Goal: Task Accomplishment & Management: Complete application form

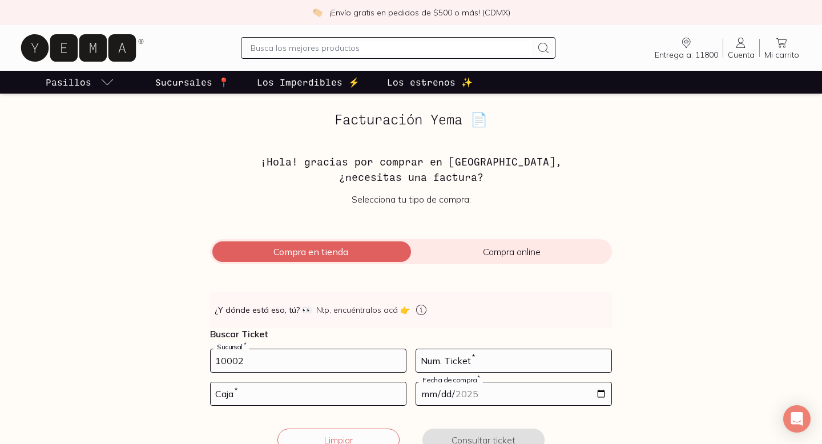
type input "10002"
click at [444, 364] on input "number" at bounding box center [513, 361] width 195 height 23
type input "25"
click at [599, 396] on input "date" at bounding box center [513, 394] width 195 height 23
type input "[DATE]"
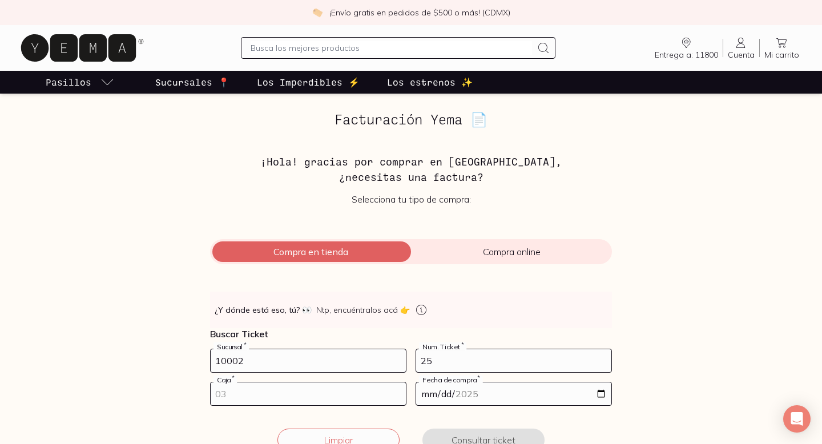
click at [266, 400] on input "number" at bounding box center [308, 394] width 195 height 23
type input "01"
click at [467, 432] on button "Consultar ticket" at bounding box center [484, 440] width 122 height 23
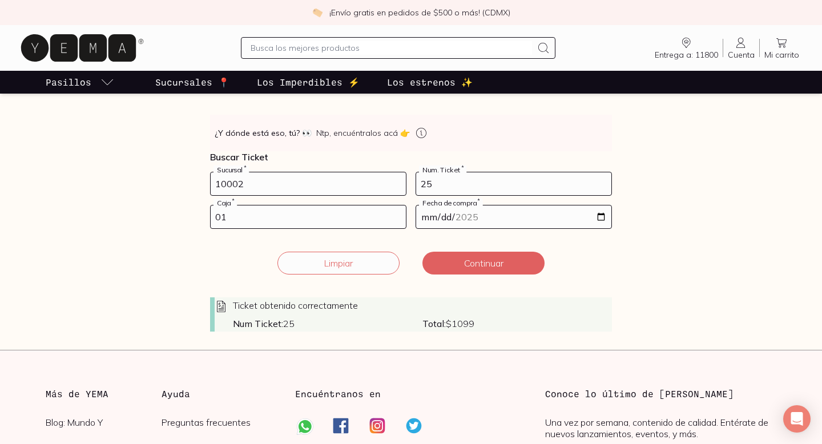
scroll to position [179, 0]
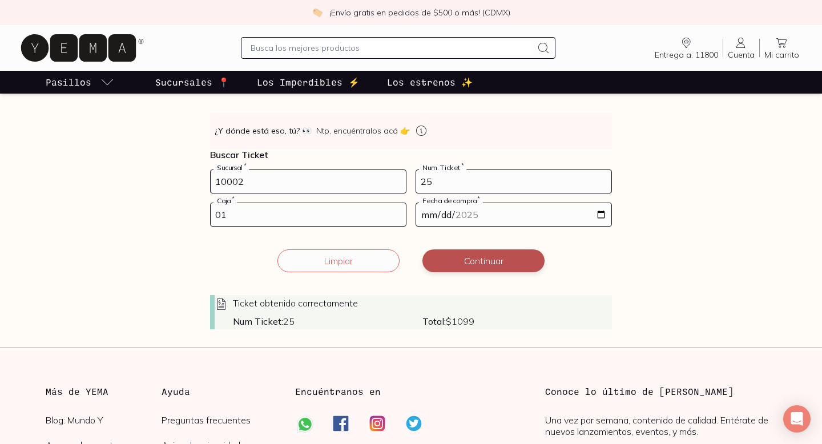
click at [487, 258] on button "Continuar" at bounding box center [484, 261] width 122 height 23
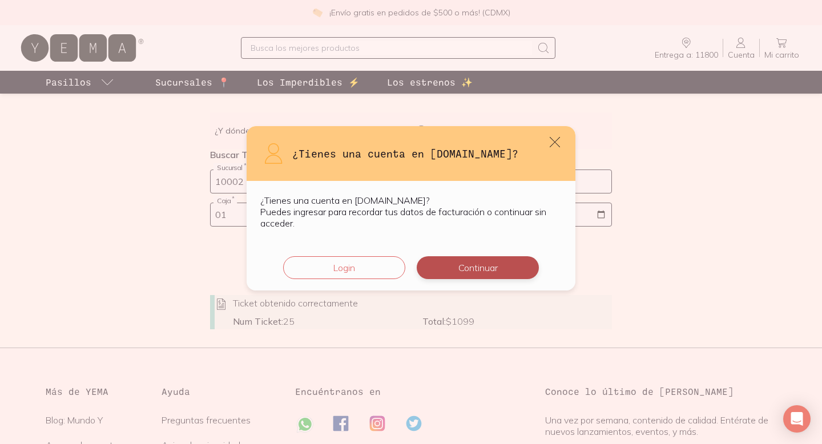
click at [439, 271] on button "Continuar" at bounding box center [478, 267] width 122 height 23
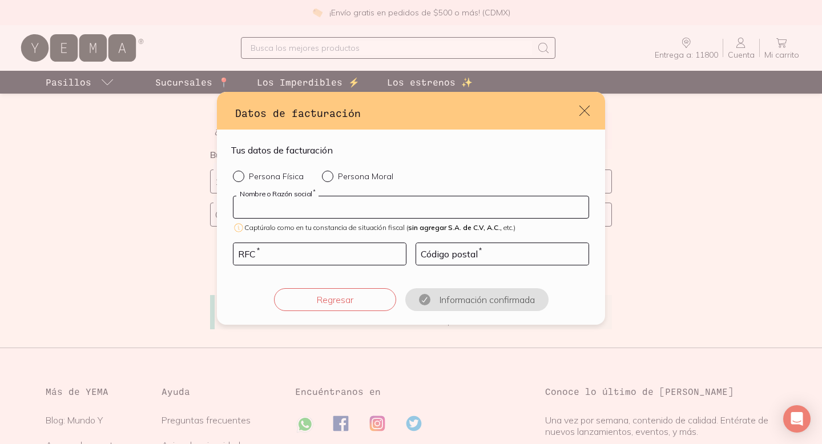
click at [315, 210] on input "default" at bounding box center [411, 207] width 355 height 22
type input "[PERSON_NAME] DE [GEOGRAPHIC_DATA][PERSON_NAME]"
type input "QUAN780509BX7"
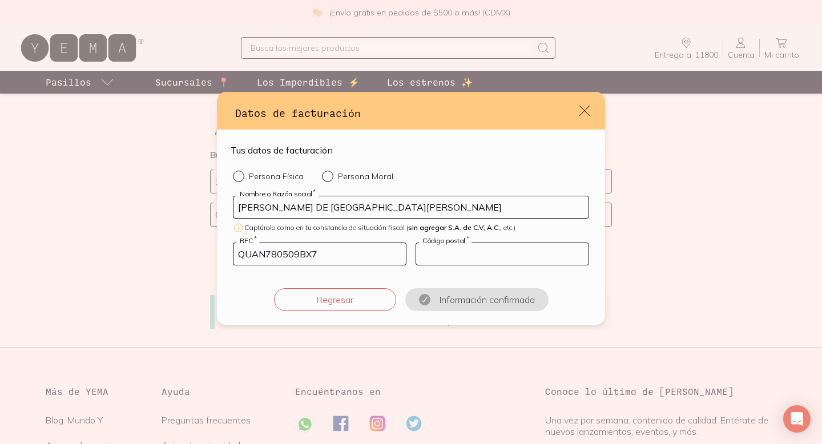
type input "11800"
click at [240, 179] on div "default" at bounding box center [241, 176] width 16 height 11
click at [240, 179] on input "Persona Física" at bounding box center [237, 175] width 9 height 9
radio input "true"
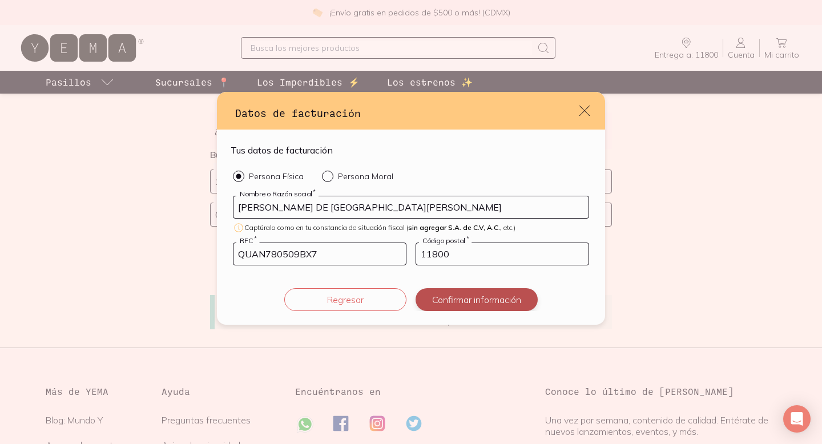
click at [496, 298] on button "Confirmar información" at bounding box center [477, 299] width 122 height 23
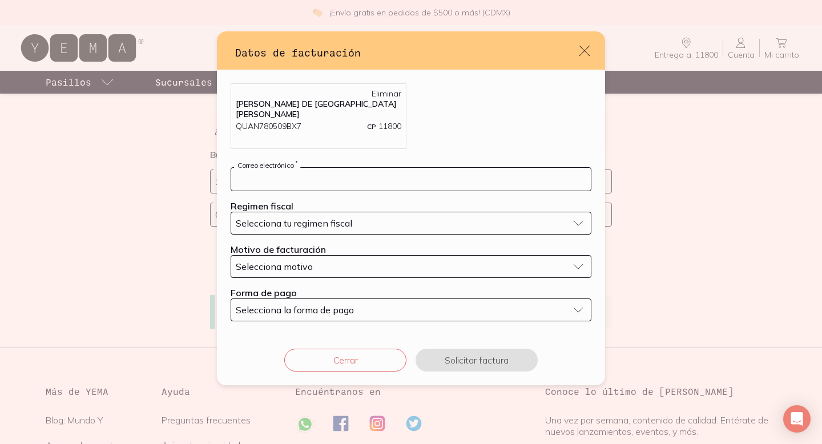
click at [356, 174] on input "default" at bounding box center [411, 179] width 360 height 23
type input "[EMAIL_ADDRESS][DOMAIN_NAME]"
click at [318, 218] on span "Selecciona tu regimen fiscal" at bounding box center [294, 223] width 117 height 11
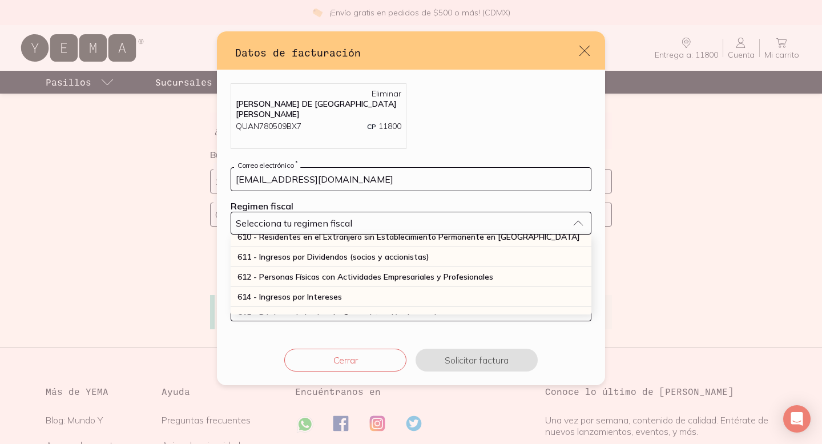
scroll to position [138, 0]
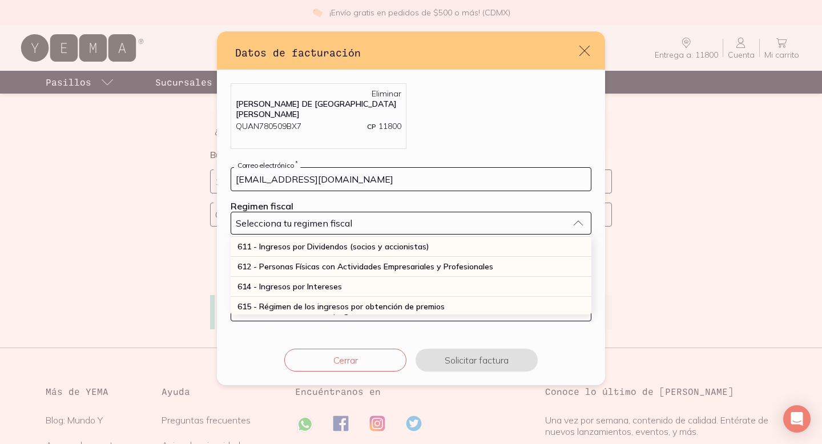
click at [315, 263] on span "612 - Personas Físicas con Actividades Empresariales y Profesionales" at bounding box center [366, 267] width 256 height 10
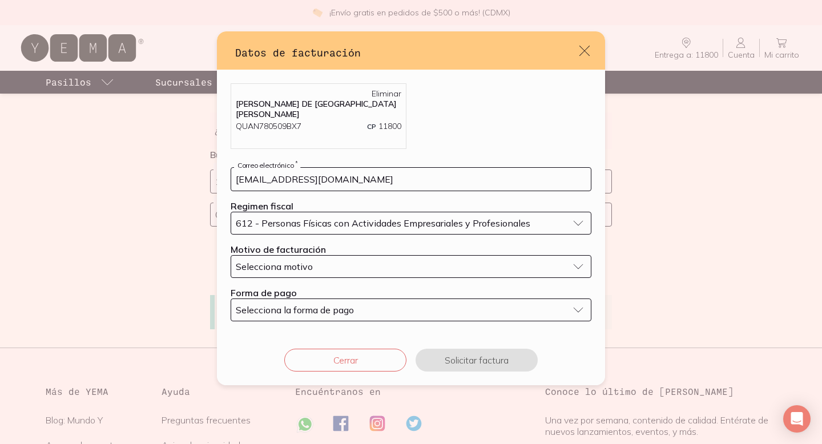
click at [315, 263] on div "Selecciona motivo" at bounding box center [402, 266] width 332 height 11
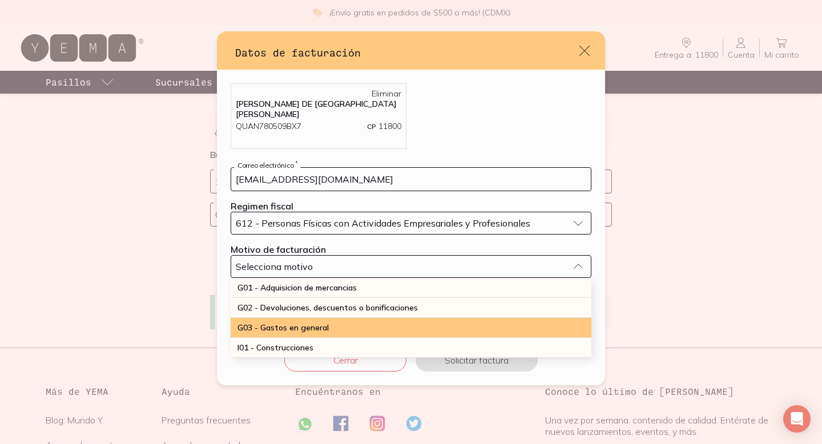
click at [302, 318] on div "G03 - Gastos en general" at bounding box center [411, 328] width 361 height 20
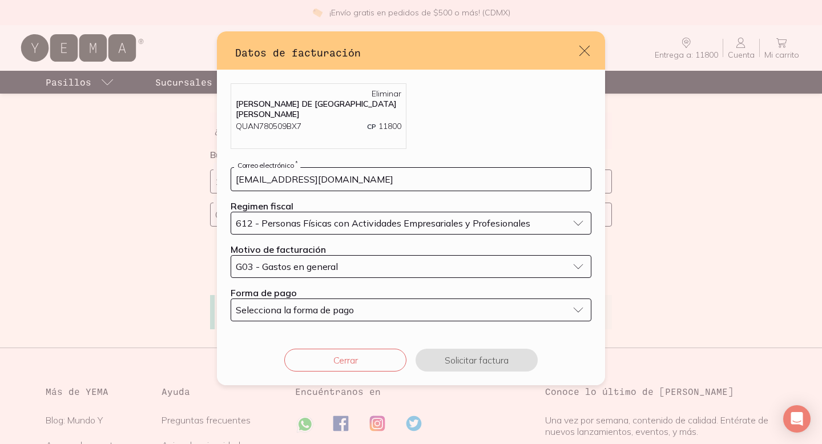
click at [299, 306] on span "Selecciona la forma de pago" at bounding box center [295, 309] width 118 height 11
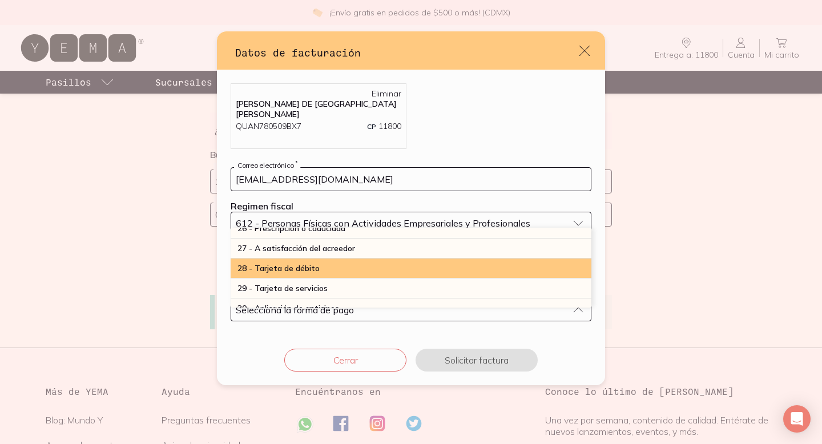
scroll to position [305, 0]
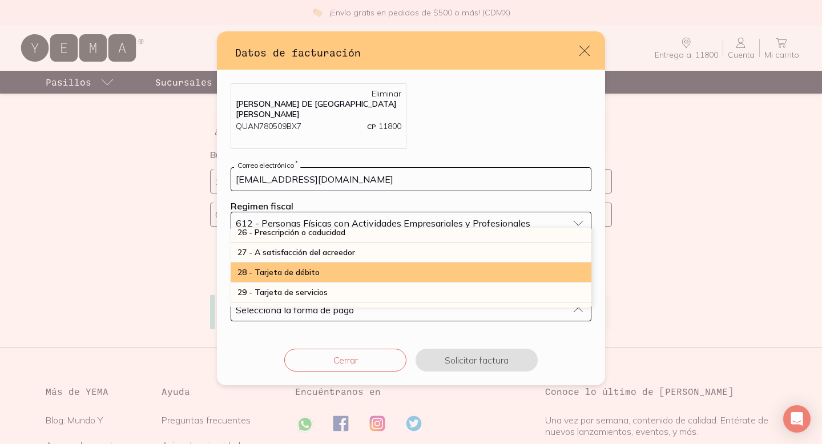
click at [298, 270] on span "28 - Tarjeta de débito" at bounding box center [279, 272] width 82 height 10
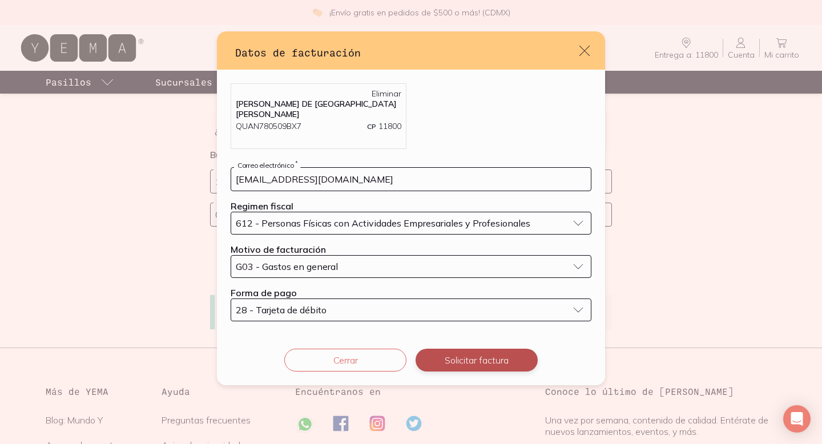
click at [499, 365] on button "Solicitar factura" at bounding box center [477, 360] width 122 height 23
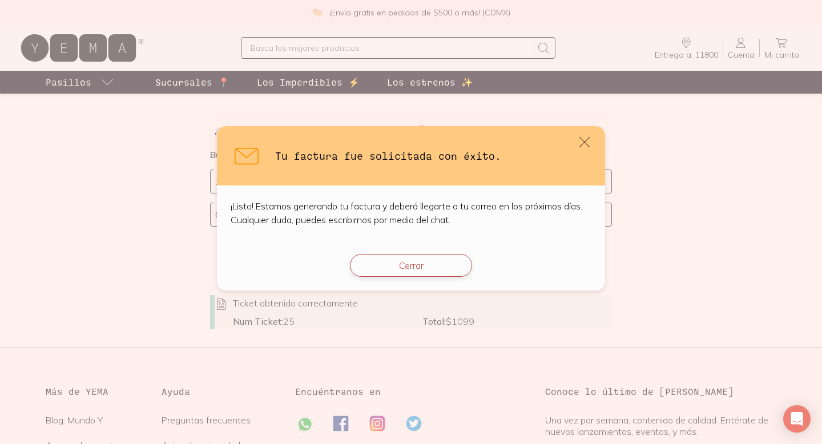
click at [417, 267] on button "Cerrar" at bounding box center [411, 265] width 122 height 23
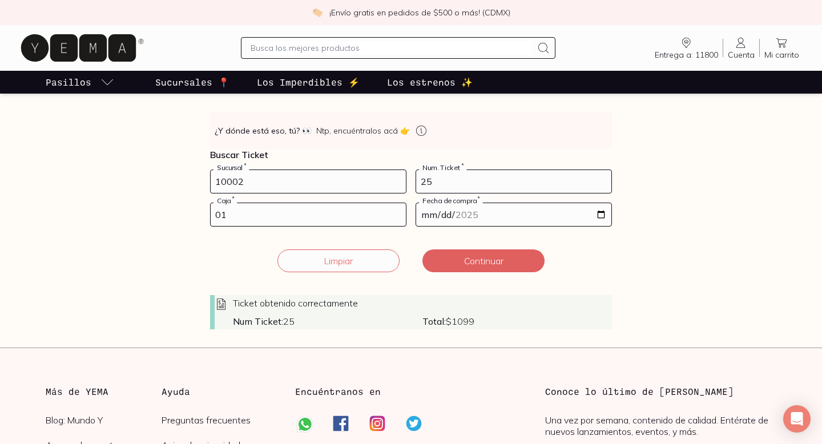
click at [440, 182] on input "25" at bounding box center [513, 181] width 195 height 23
type input "2"
type input "31"
click at [463, 261] on button "Continuar" at bounding box center [484, 261] width 122 height 23
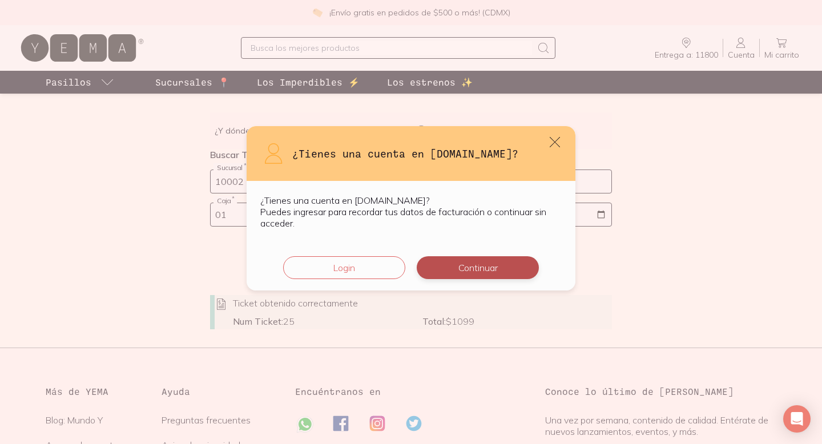
click at [465, 274] on button "Continuar" at bounding box center [478, 267] width 122 height 23
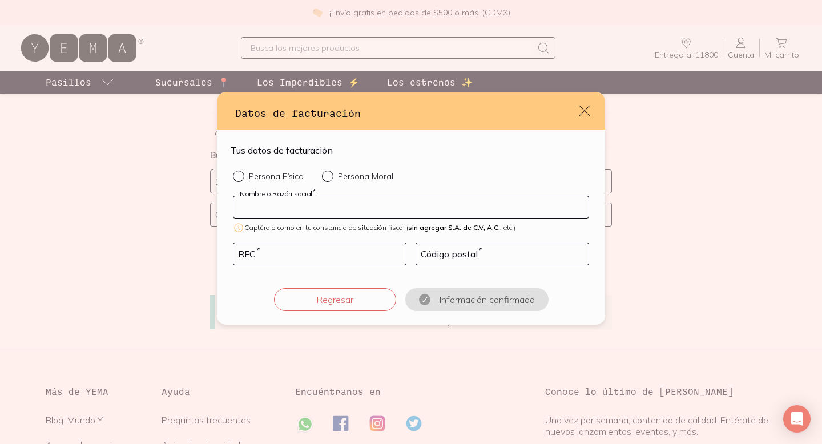
click at [383, 205] on input "default" at bounding box center [411, 207] width 355 height 22
type input "[PERSON_NAME] DE [GEOGRAPHIC_DATA][PERSON_NAME]"
type input "QUAN780509BX7"
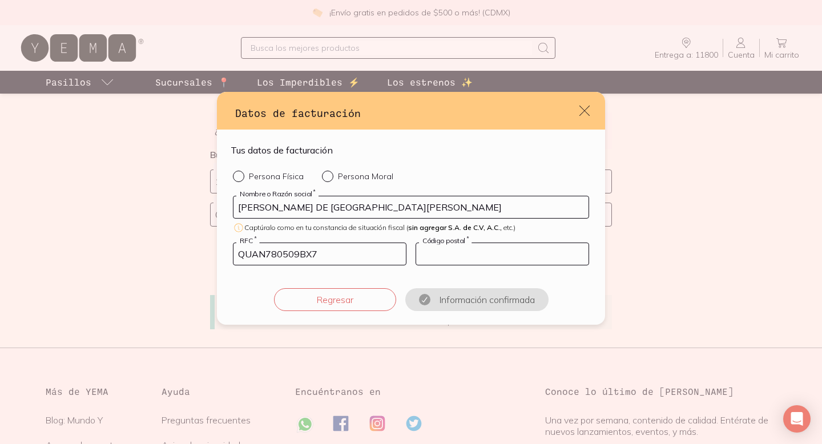
type input "11800"
click at [240, 179] on input "Persona Física" at bounding box center [237, 175] width 9 height 9
radio input "true"
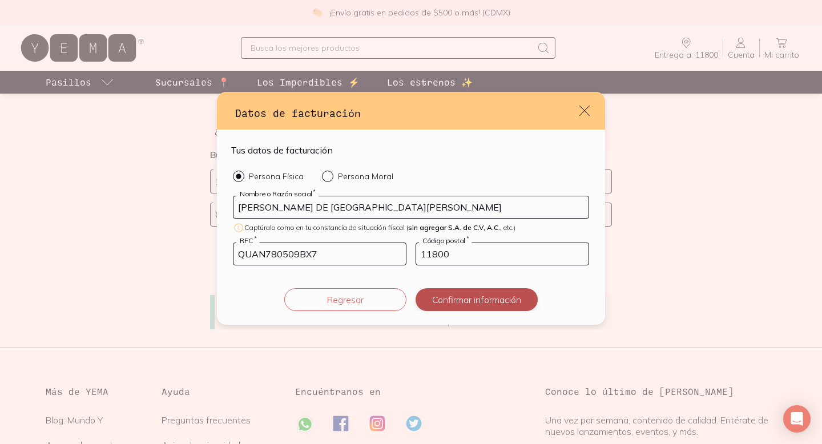
click at [463, 303] on button "Confirmar información" at bounding box center [477, 299] width 122 height 23
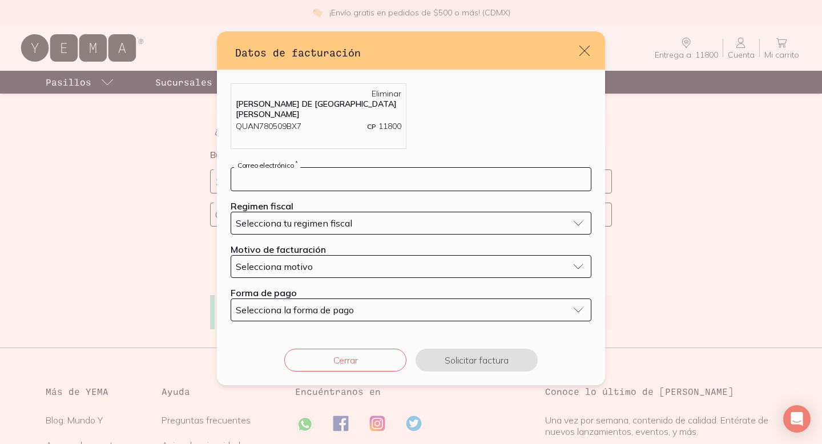
click at [262, 180] on input "default" at bounding box center [411, 179] width 360 height 23
type input "[EMAIL_ADDRESS][DOMAIN_NAME]"
click at [275, 205] on label "Regimen fiscal" at bounding box center [262, 205] width 63 height 11
click at [276, 218] on span "Selecciona tu regimen fiscal" at bounding box center [294, 223] width 117 height 11
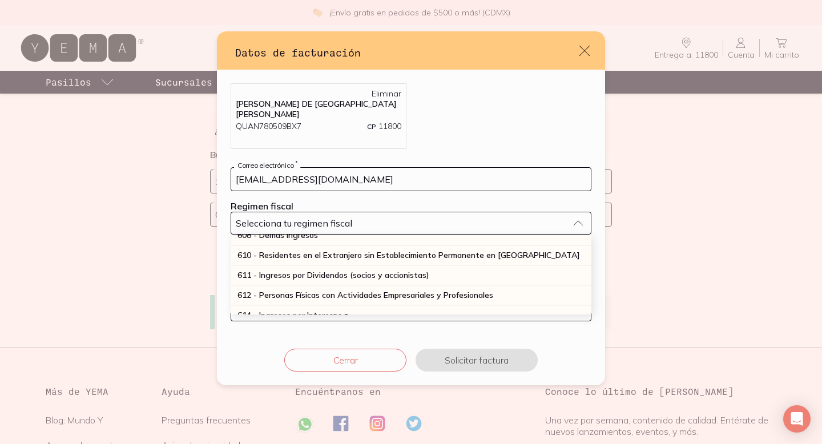
scroll to position [119, 0]
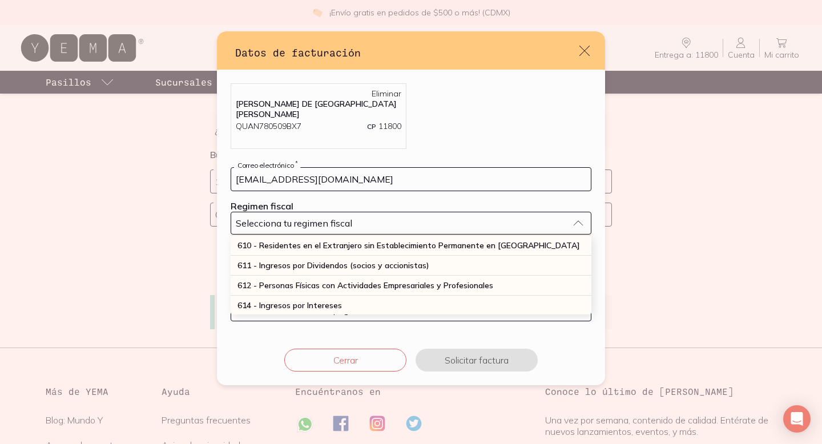
click at [287, 276] on div "612 - Personas Físicas con Actividades Empresariales y Profesionales" at bounding box center [411, 286] width 361 height 20
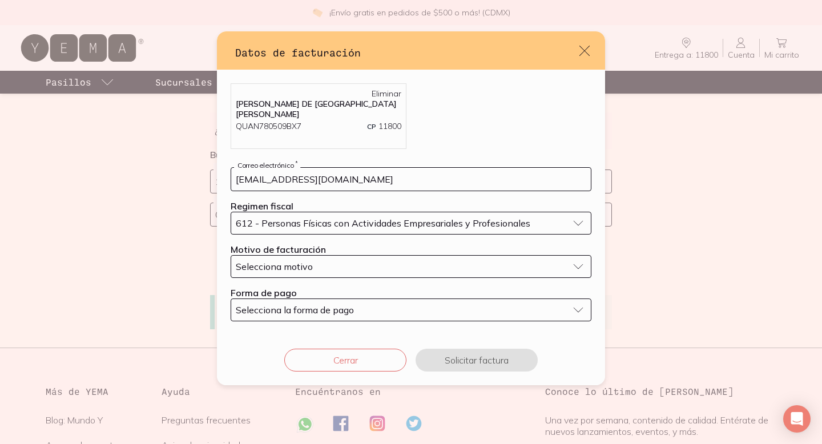
click at [269, 262] on span "Selecciona motivo" at bounding box center [274, 266] width 77 height 11
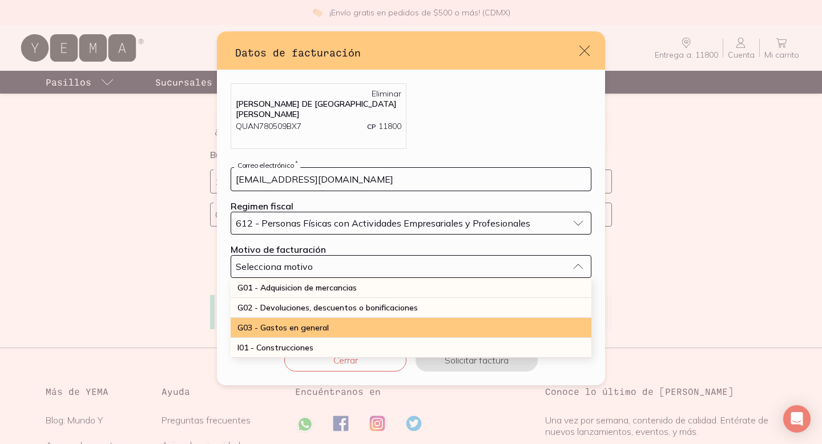
click at [285, 324] on span "G03 - Gastos en general" at bounding box center [283, 328] width 91 height 10
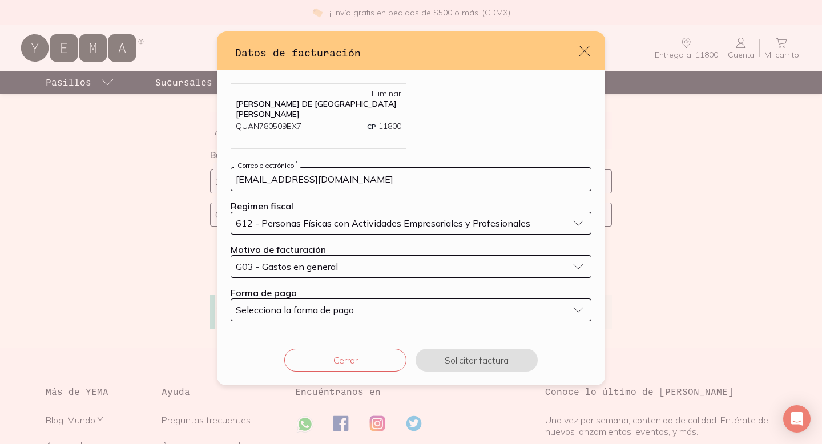
click at [286, 307] on span "Selecciona la forma de pago" at bounding box center [295, 309] width 118 height 11
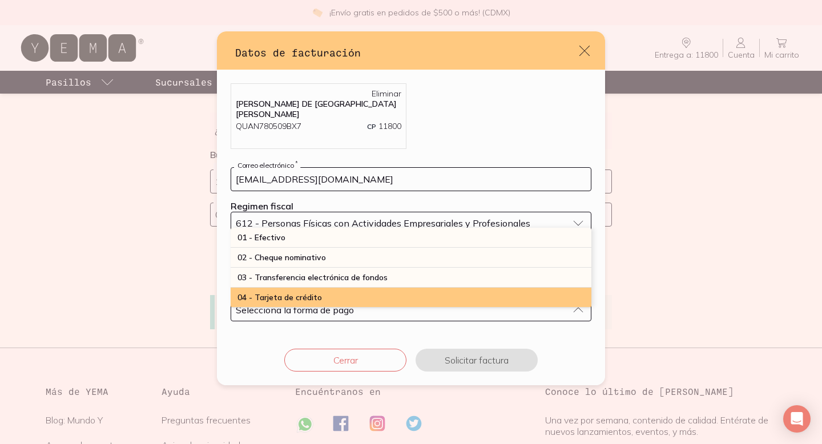
click at [287, 294] on span "04 - Tarjeta de crédito" at bounding box center [280, 297] width 85 height 10
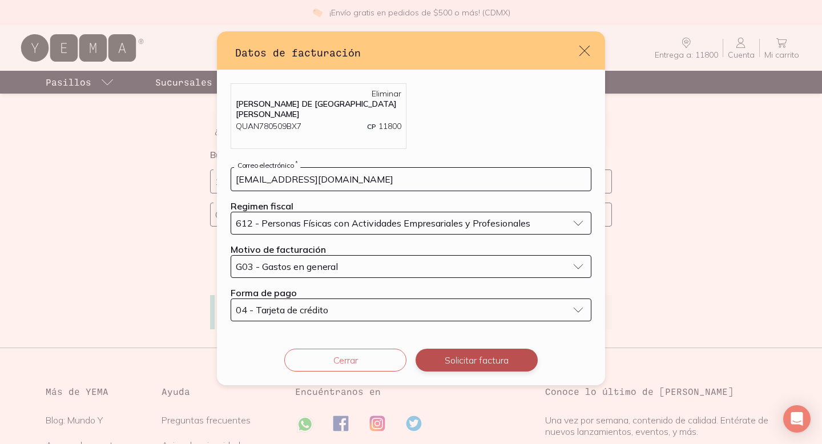
click at [485, 356] on button "Solicitar factura" at bounding box center [477, 360] width 122 height 23
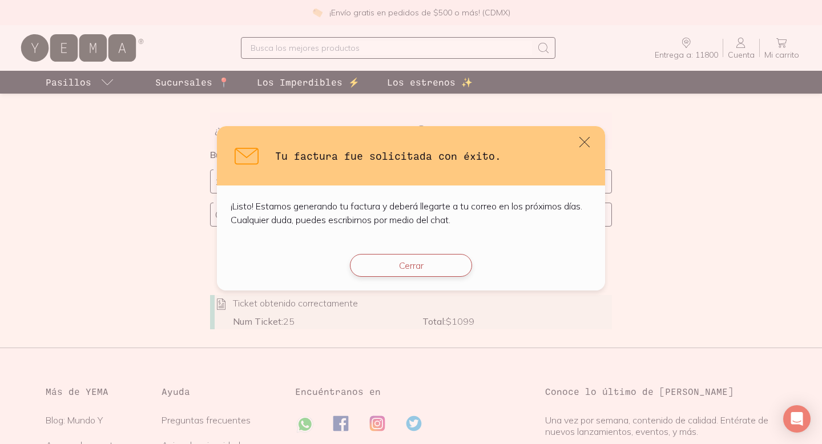
click at [446, 267] on button "Cerrar" at bounding box center [411, 265] width 122 height 23
